Goal: Task Accomplishment & Management: Manage account settings

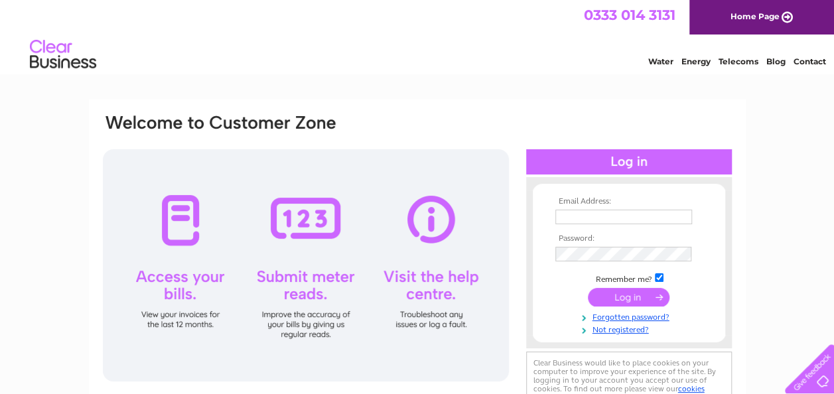
type input "[EMAIL_ADDRESS][DOMAIN_NAME]"
click at [635, 297] on input "submit" at bounding box center [629, 297] width 82 height 19
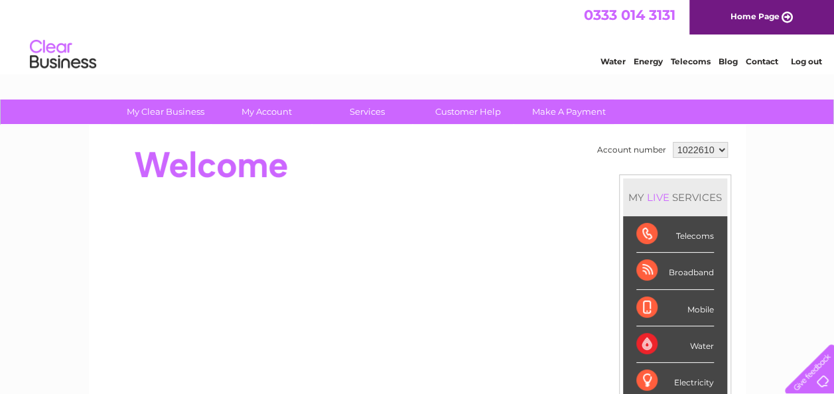
click at [719, 149] on select "1022610 1022613" at bounding box center [700, 150] width 55 height 16
select select "1022613"
click at [673, 142] on select "1022610 1022613" at bounding box center [700, 150] width 55 height 16
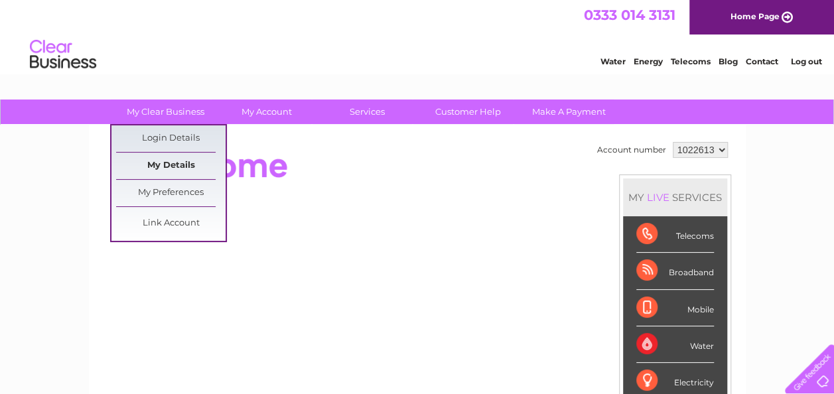
click at [184, 166] on link "My Details" at bounding box center [171, 166] width 110 height 27
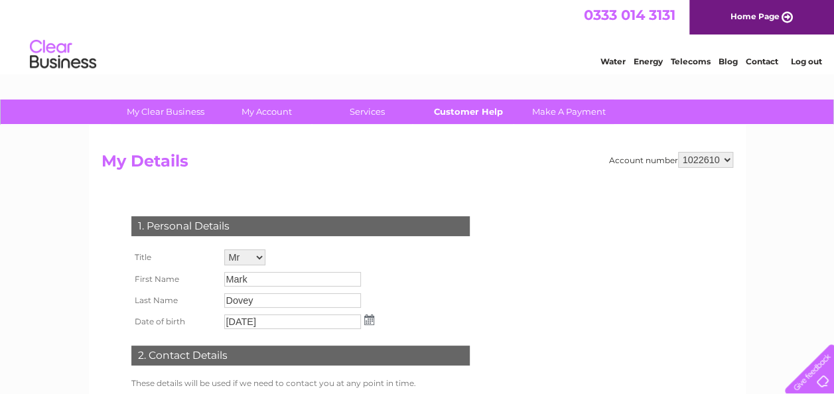
click at [486, 114] on link "Customer Help" at bounding box center [468, 112] width 110 height 25
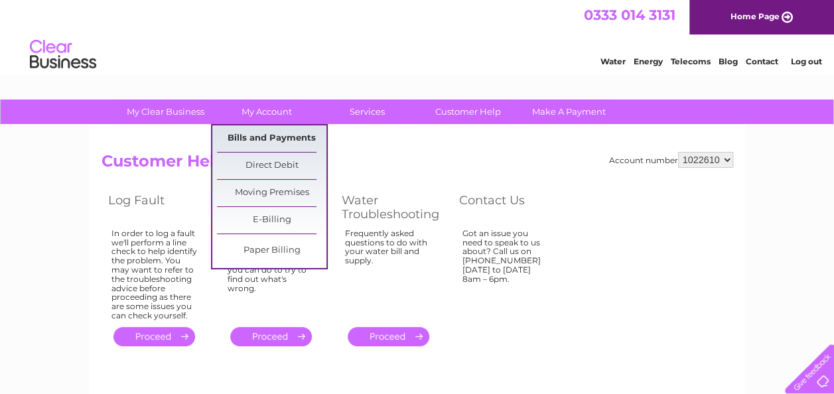
click at [283, 130] on link "Bills and Payments" at bounding box center [272, 138] width 110 height 27
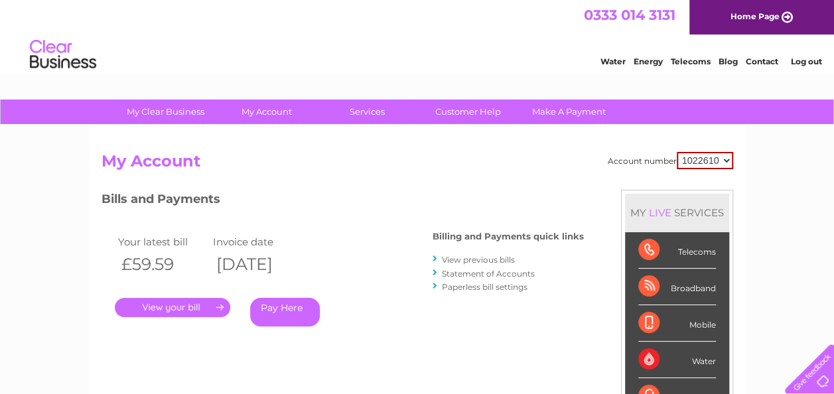
click at [731, 158] on select "1022610 1022613" at bounding box center [705, 160] width 56 height 17
select select "1022613"
click at [677, 152] on select "1022610 1022613" at bounding box center [705, 160] width 56 height 17
click at [166, 303] on link "." at bounding box center [172, 307] width 115 height 19
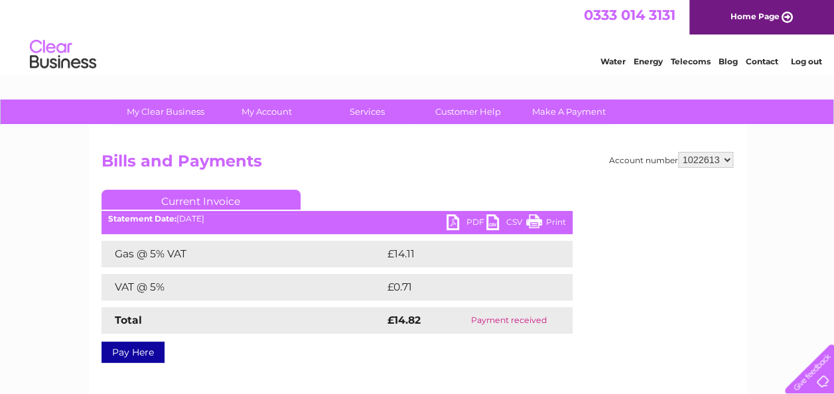
click at [475, 220] on link "PDF" at bounding box center [467, 223] width 40 height 19
